Goal: Register for event/course

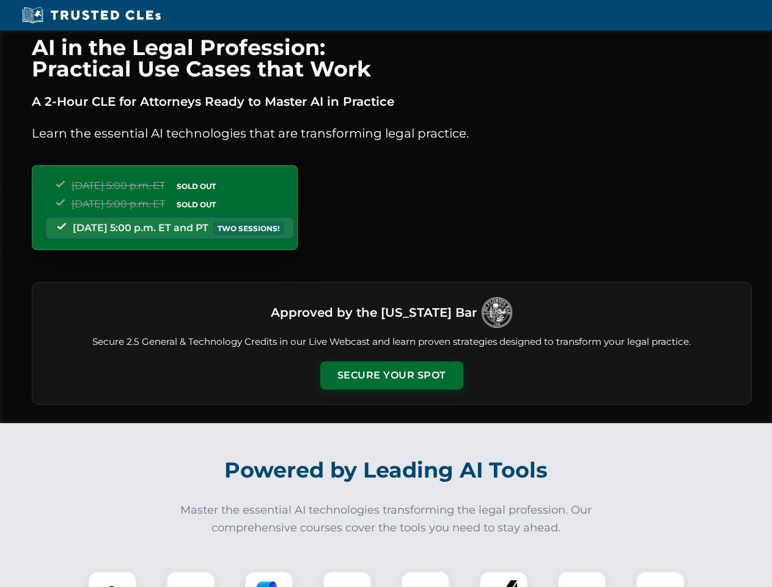
click at [391, 375] on button "Secure Your Spot" at bounding box center [391, 375] width 143 height 28
click at [112, 579] on img at bounding box center [112, 595] width 35 height 35
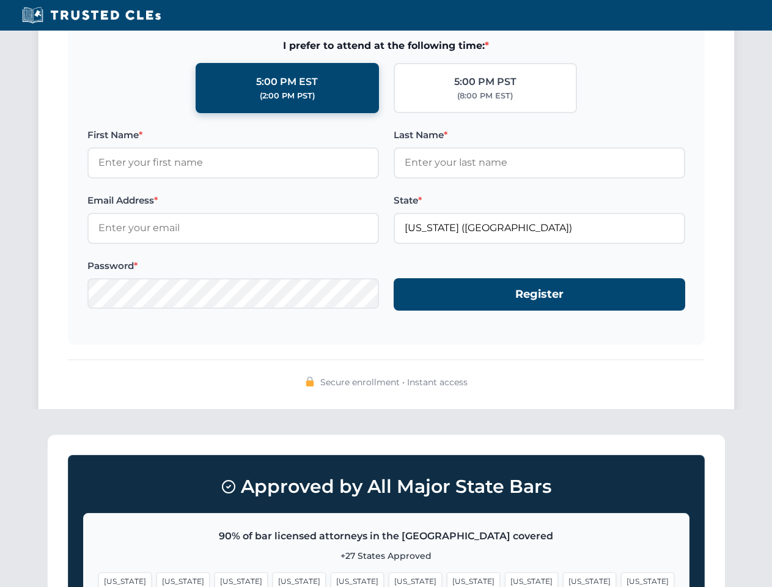
click at [563, 579] on span "[US_STATE]" at bounding box center [589, 581] width 53 height 18
